Goal: Task Accomplishment & Management: Manage account settings

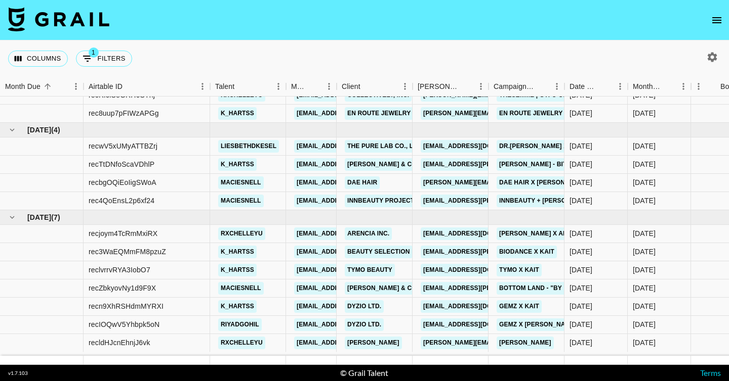
scroll to position [236, 0]
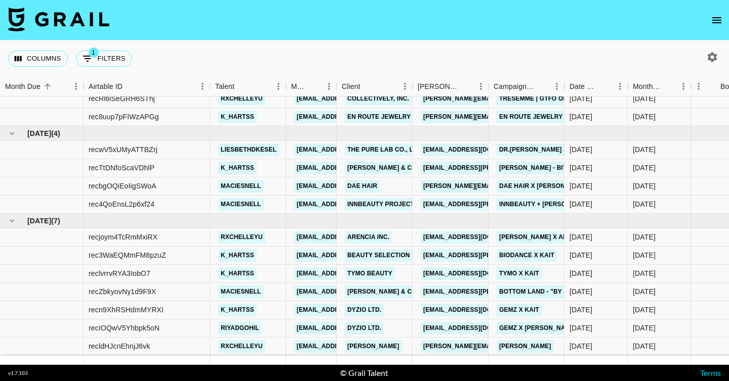
click at [719, 19] on icon "open drawer" at bounding box center [716, 20] width 12 height 12
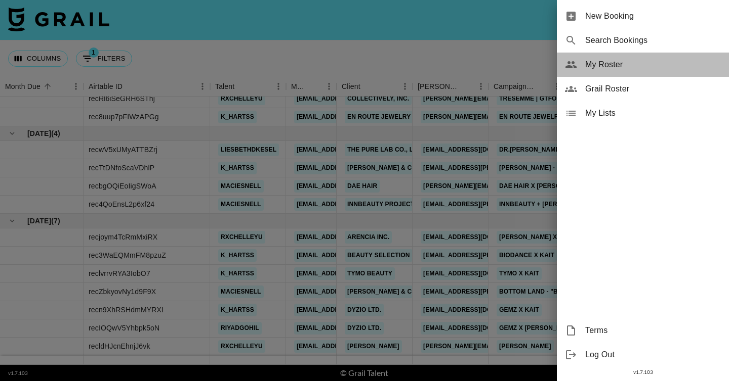
click at [633, 64] on span "My Roster" at bounding box center [653, 65] width 136 height 12
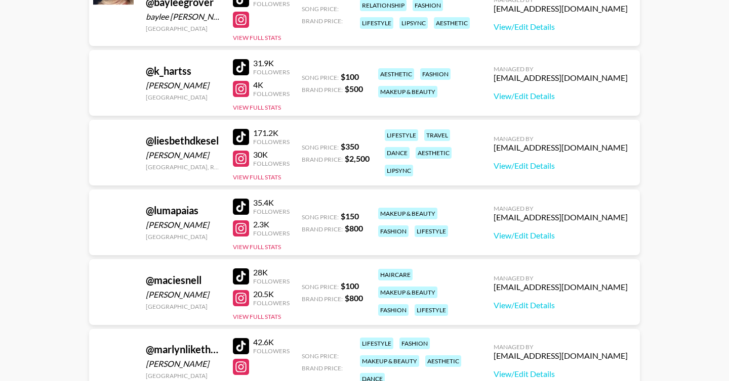
scroll to position [171, 0]
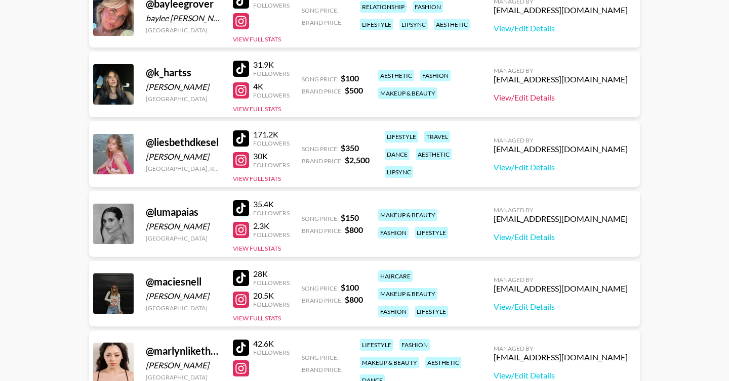
click at [585, 97] on link "View/Edit Details" at bounding box center [560, 98] width 134 height 10
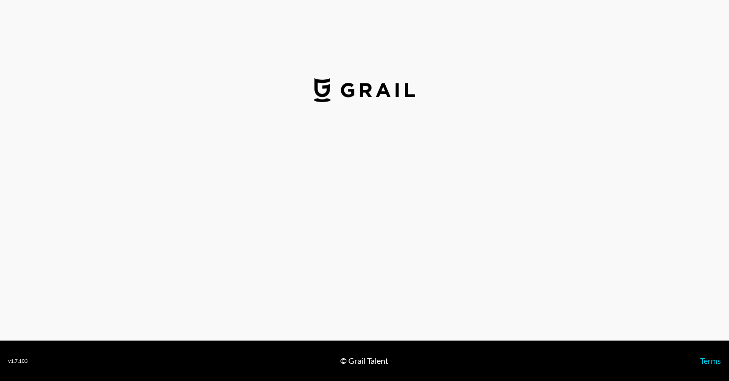
select select "USD"
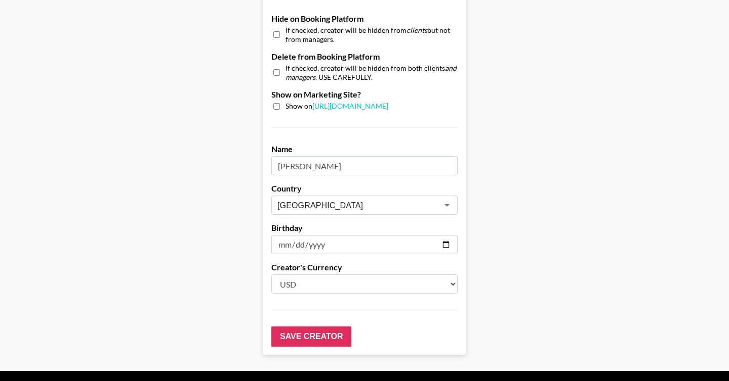
scroll to position [991, 0]
